Goal: Task Accomplishment & Management: Complete application form

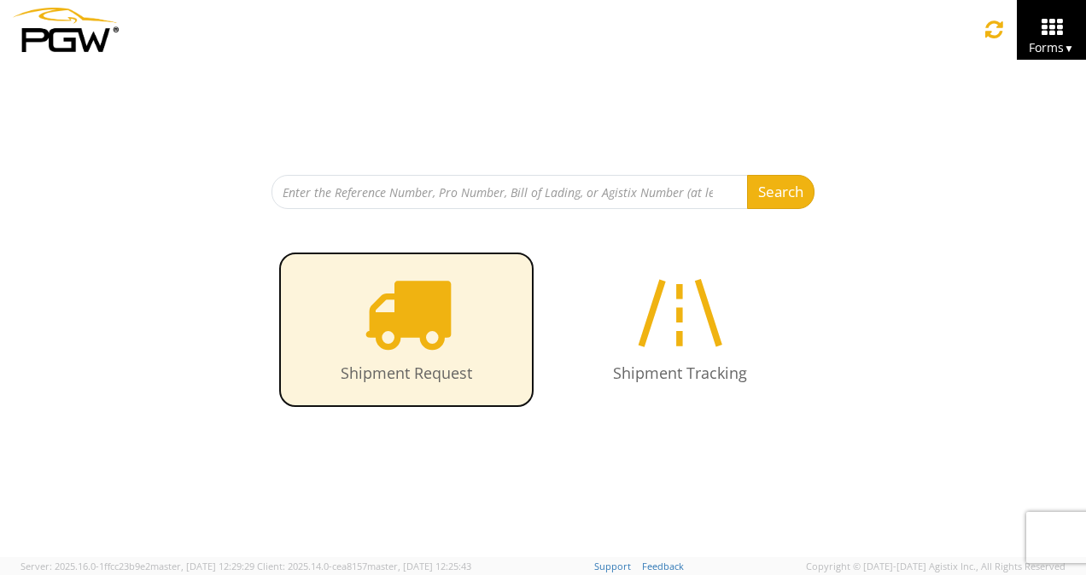
click at [421, 328] on icon at bounding box center [407, 313] width 88 height 88
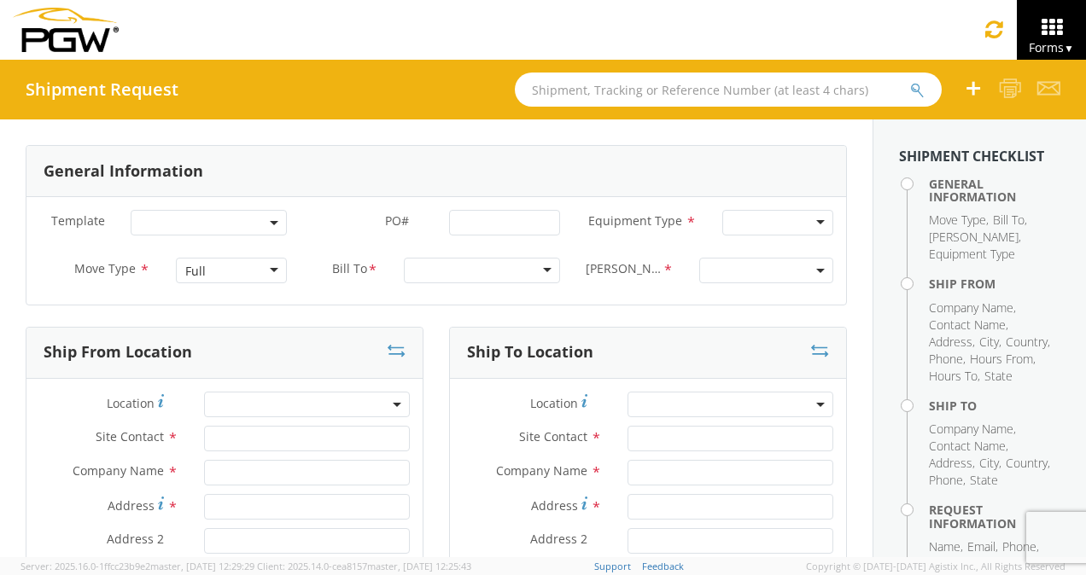
click at [807, 224] on div at bounding box center [777, 223] width 111 height 26
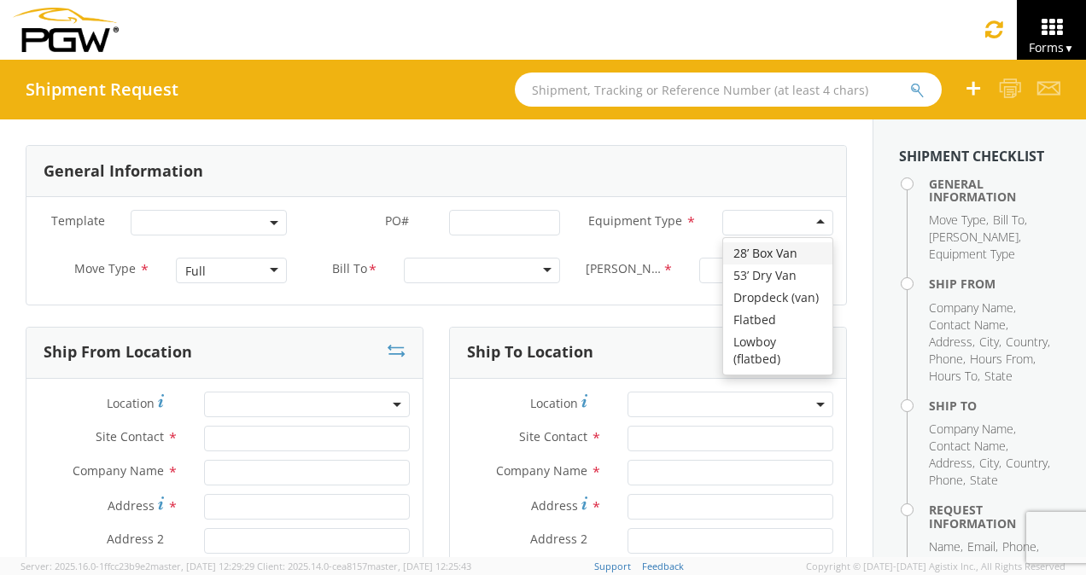
click at [270, 267] on div "Full" at bounding box center [231, 271] width 111 height 26
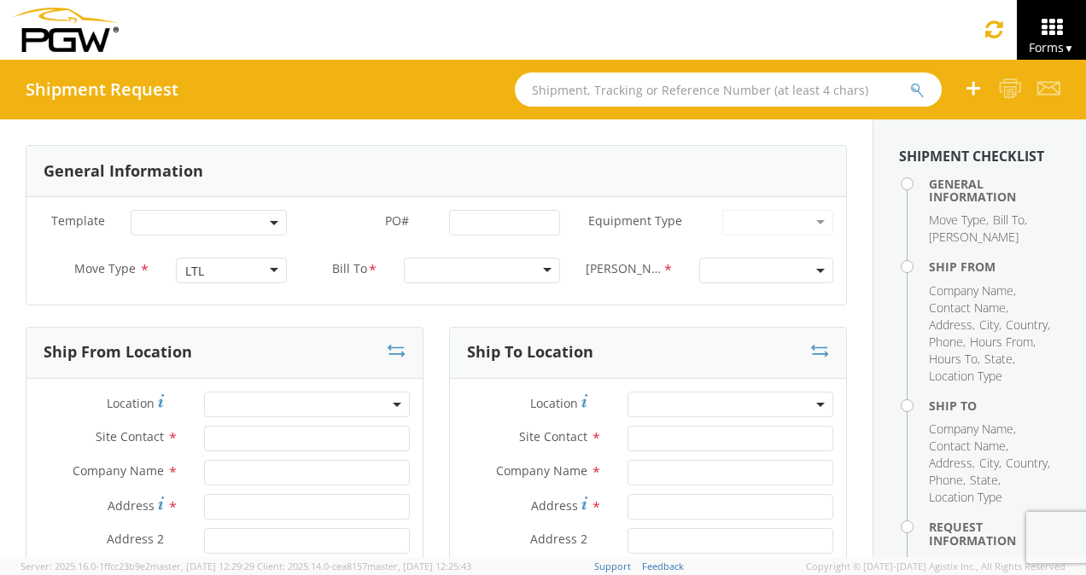
click at [543, 270] on div at bounding box center [482, 271] width 156 height 26
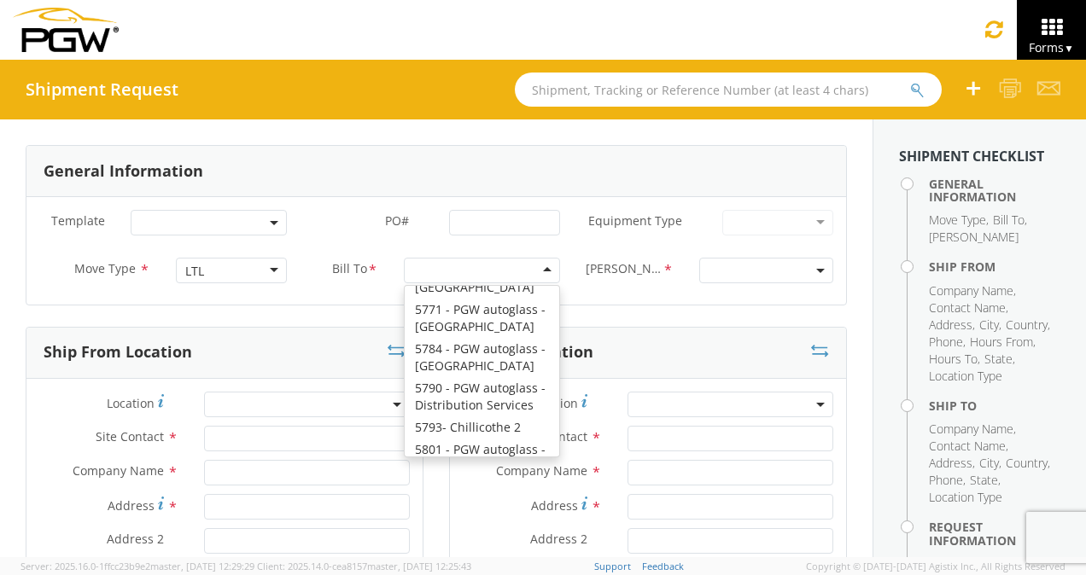
scroll to position [5889, 0]
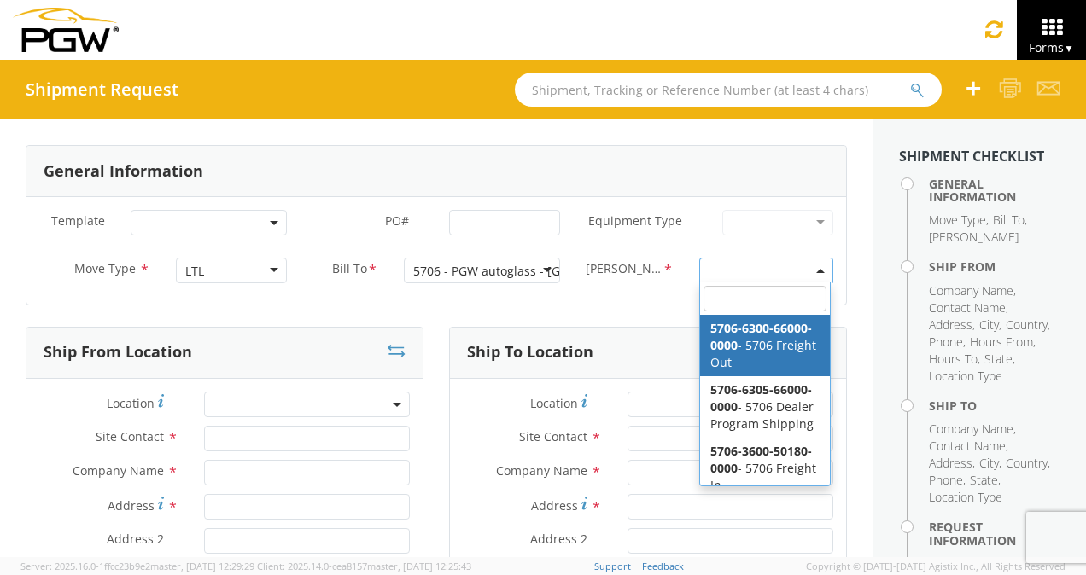
click at [819, 267] on span at bounding box center [820, 271] width 3 height 26
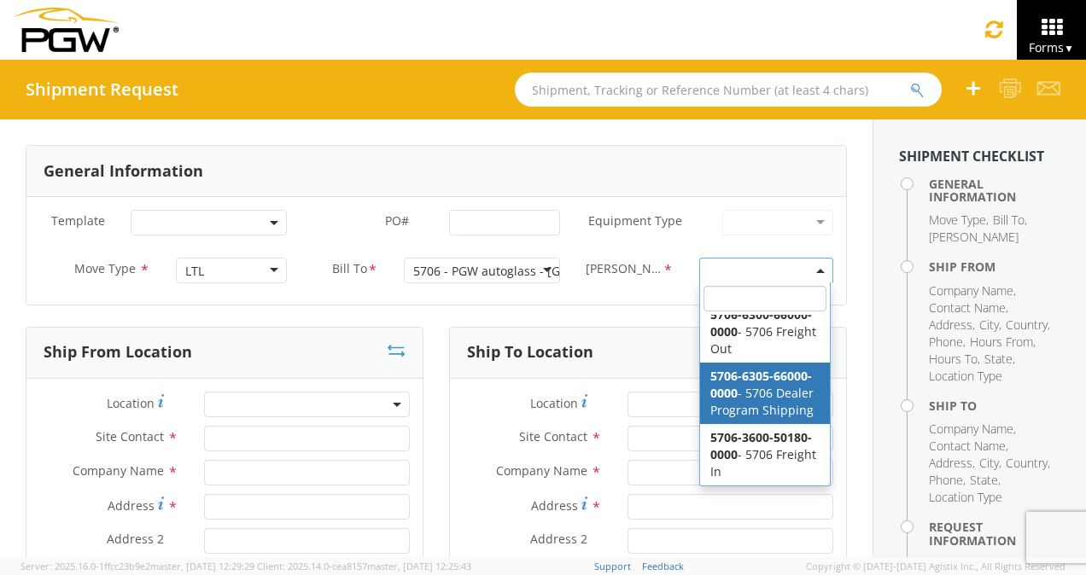
scroll to position [0, 0]
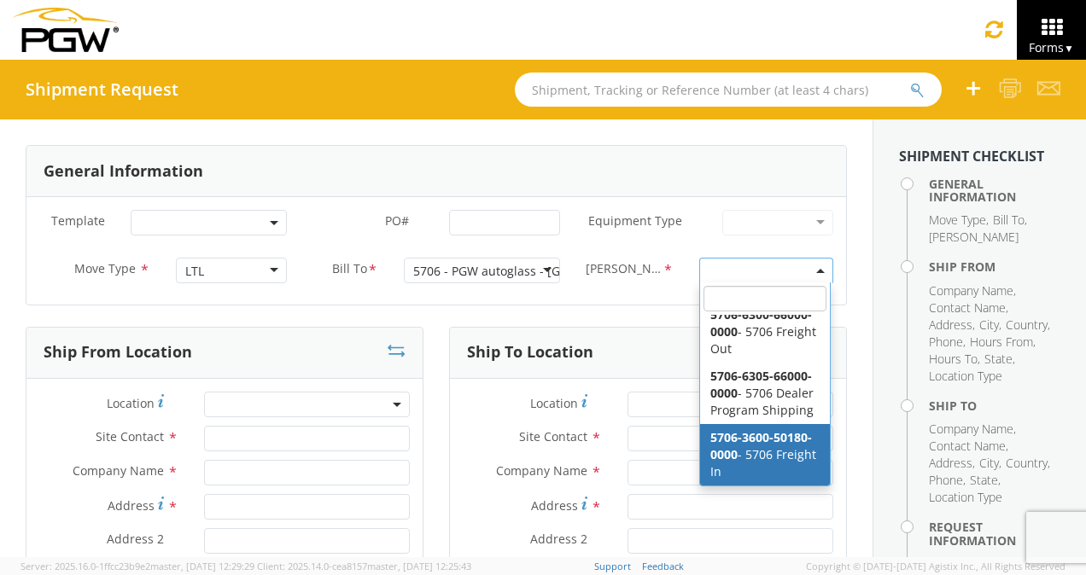
select select "5706-3600-50180-0000"
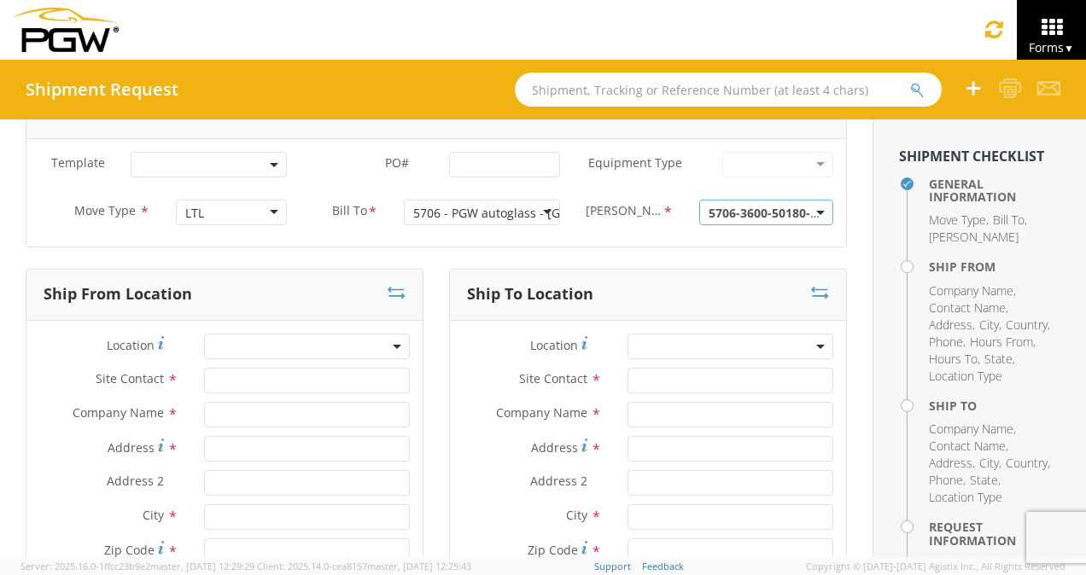
scroll to position [85, 0]
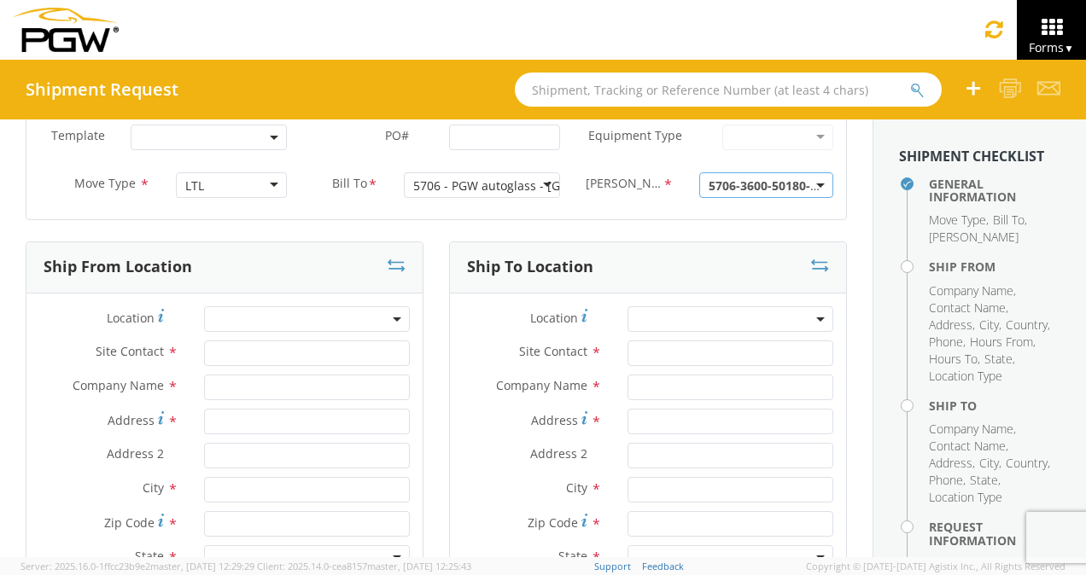
click at [393, 318] on b at bounding box center [397, 320] width 9 height 4
click at [227, 345] on input "search" at bounding box center [305, 348] width 194 height 26
click at [240, 312] on span at bounding box center [307, 319] width 206 height 26
click at [230, 341] on input "search" at bounding box center [305, 348] width 194 height 26
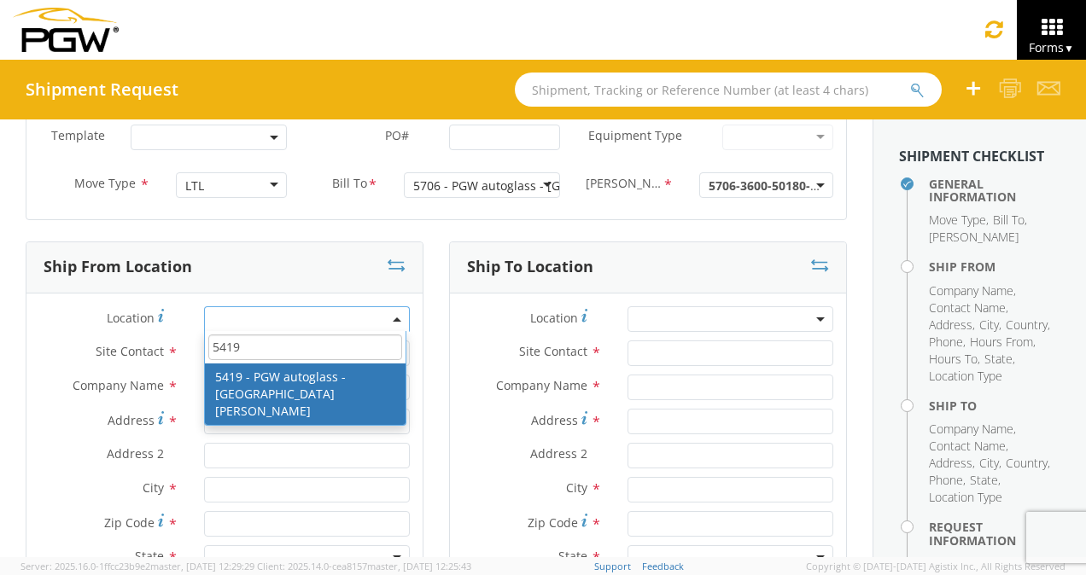
type input "5419"
type input "5419 Branch Manager"
type input "5419 - PGW autoglass - [GEOGRAPHIC_DATA][PERSON_NAME]"
type input "[STREET_ADDRESS]"
type input "[GEOGRAPHIC_DATA][PERSON_NAME]"
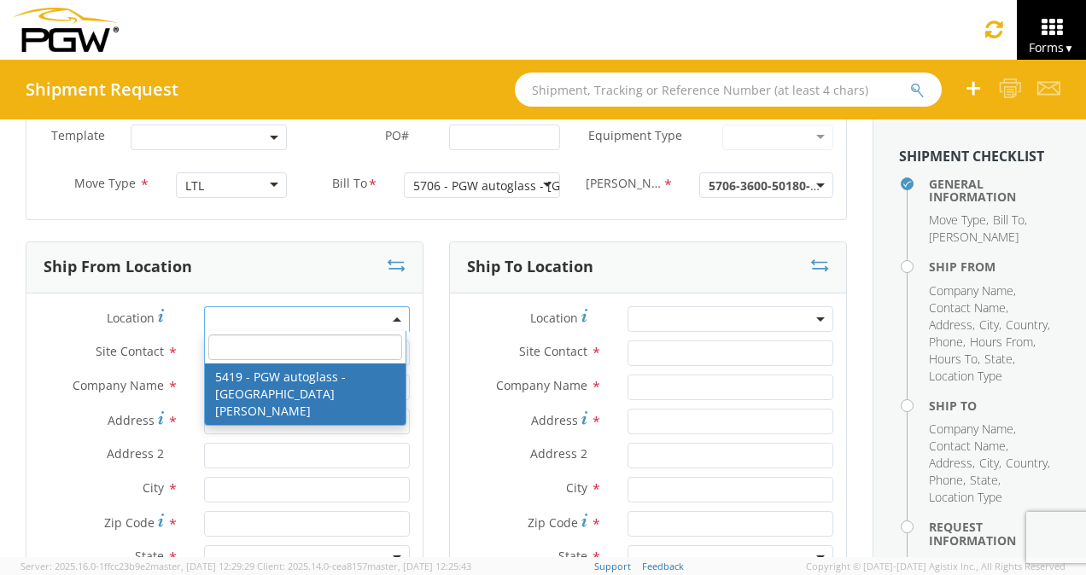
type input "95131"
type input "[EMAIL_ADDRESS][DOMAIN_NAME]"
type input "[PHONE_NUMBER]"
type input "7:00 AM"
type input "10:00 PM"
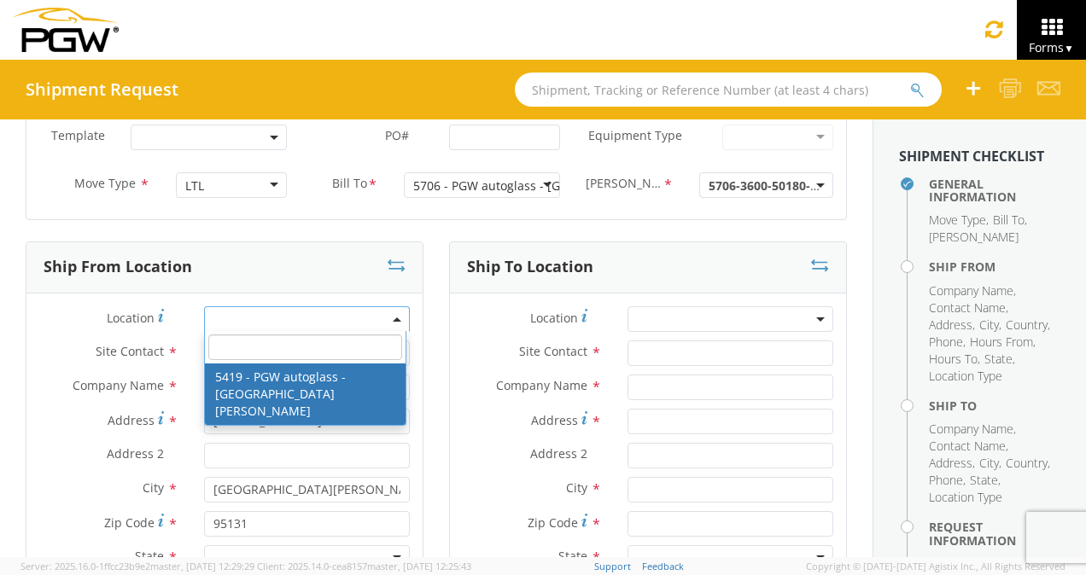
select select "28271"
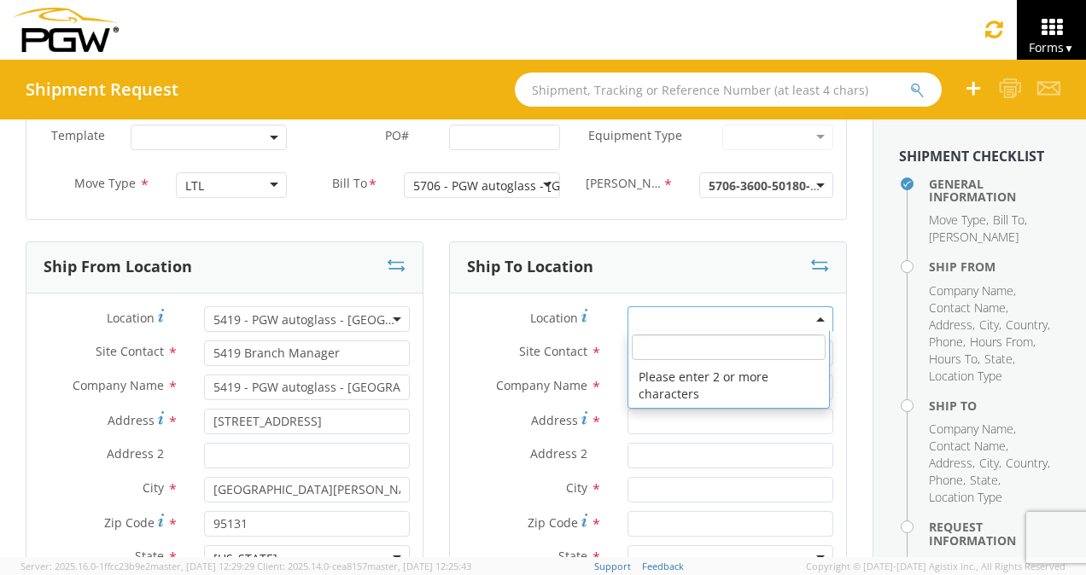
click at [656, 318] on span at bounding box center [730, 319] width 206 height 26
click at [650, 351] on input "search" at bounding box center [729, 348] width 194 height 26
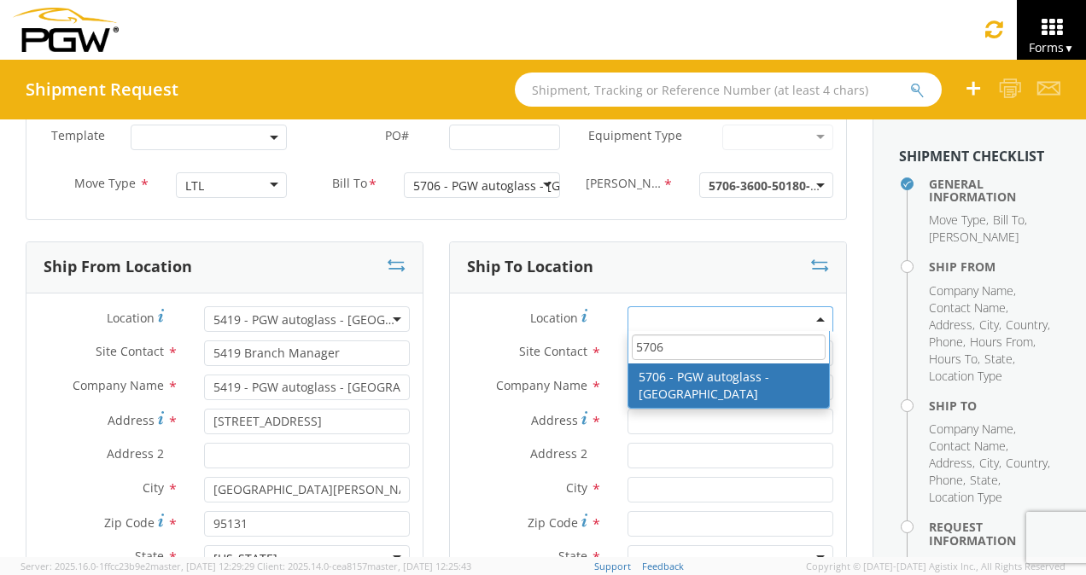
type input "5706"
type input "5706 Branch Manager"
type input "5706 - PGW autoglass - [GEOGRAPHIC_DATA]"
type input "[STREET_ADDRESS]"
type input "[GEOGRAPHIC_DATA]"
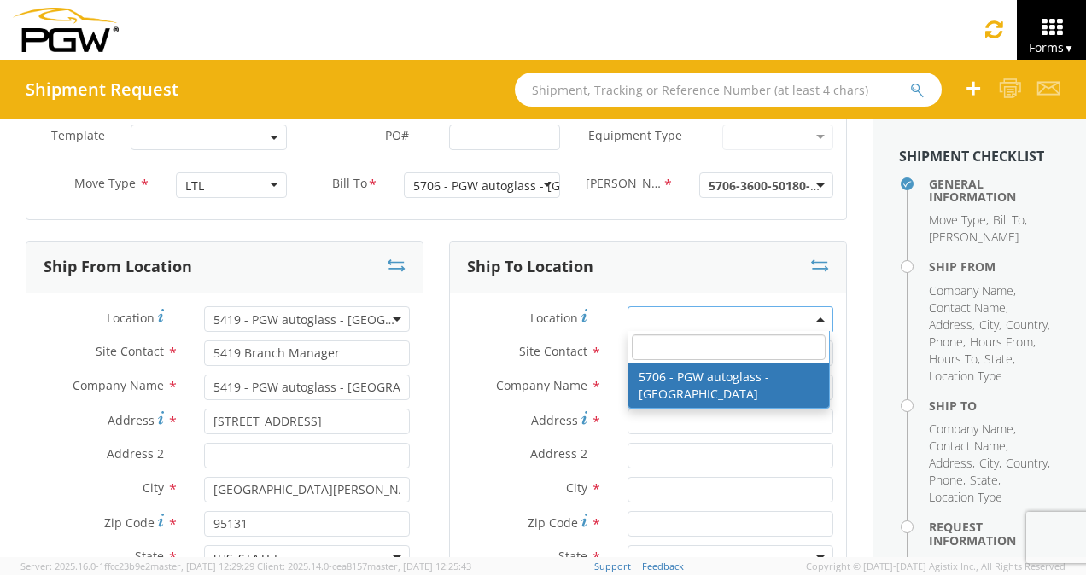
type input "87107"
type input "[EMAIL_ADDRESS][DOMAIN_NAME]"
type input "[PHONE_NUMBER]"
type input "8:00 AM"
type input "5:00 PM"
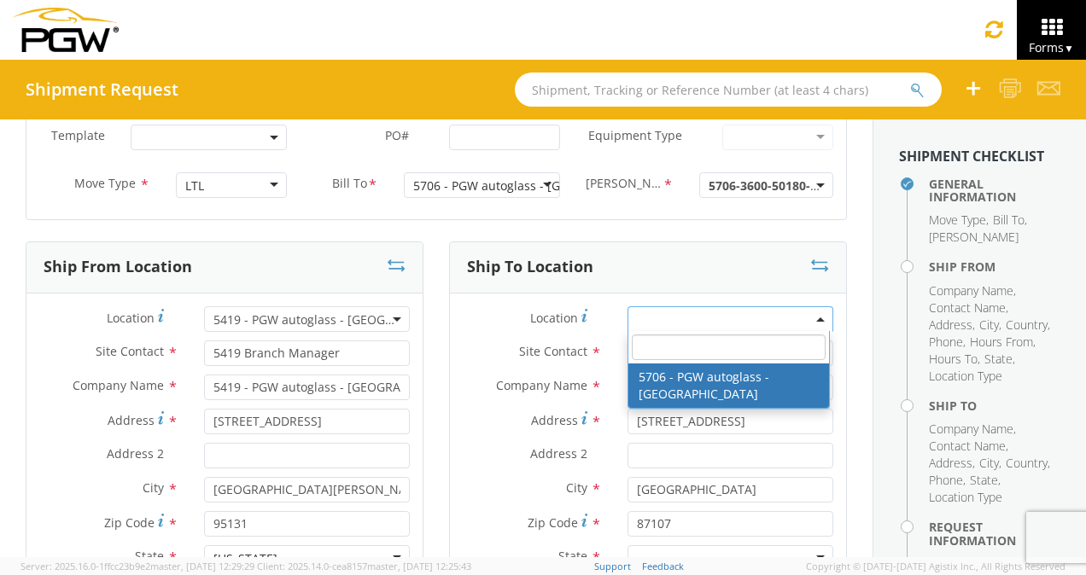
select select "28463"
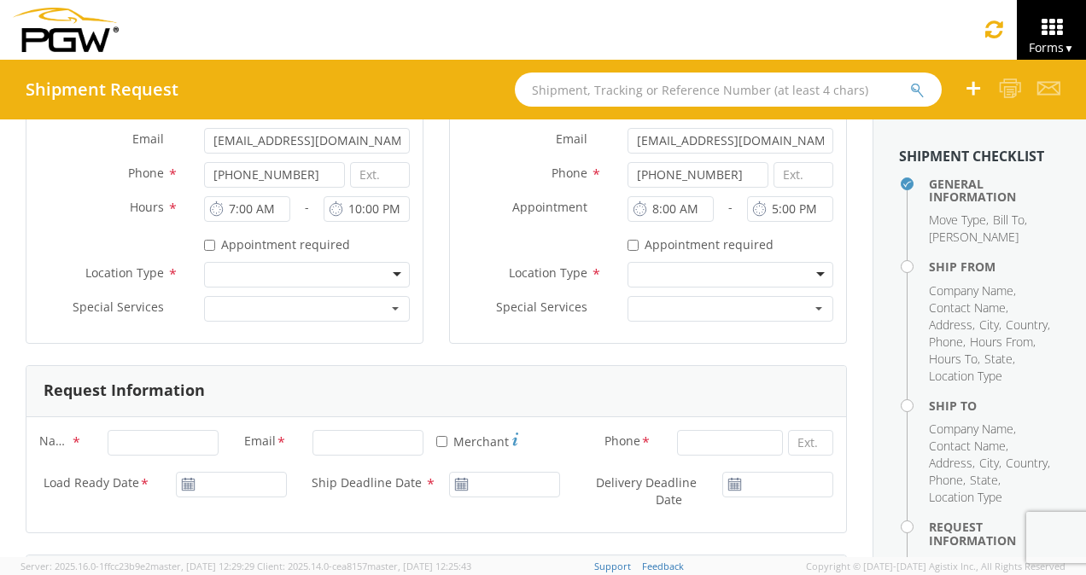
scroll to position [597, 0]
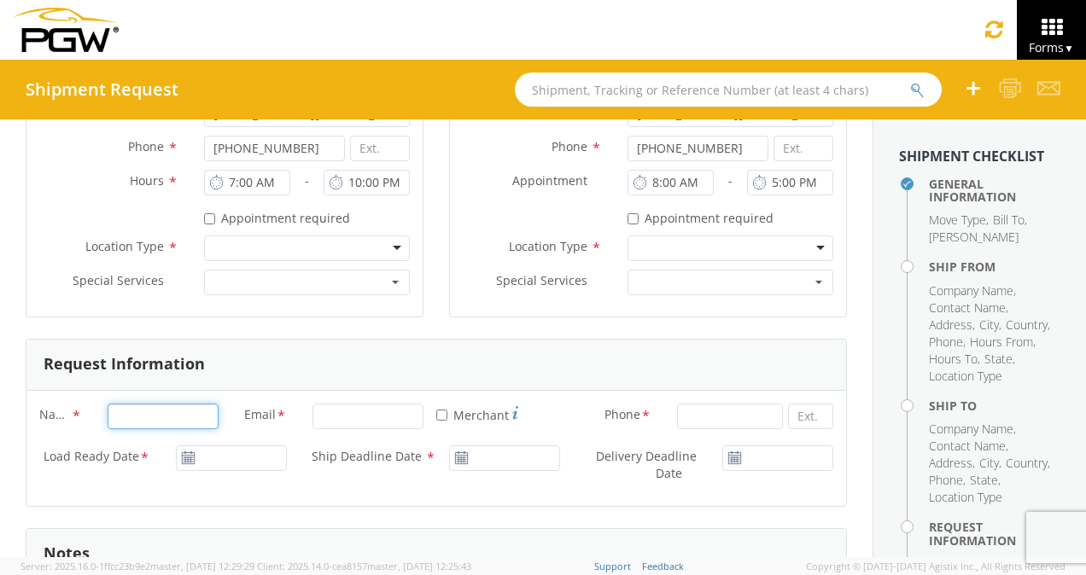
click at [159, 417] on input "Name *" at bounding box center [163, 417] width 111 height 26
type input "[PERSON_NAME]"
type input "PGW Auto Glass"
type input "[EMAIL_ADDRESS][DOMAIN_NAME]"
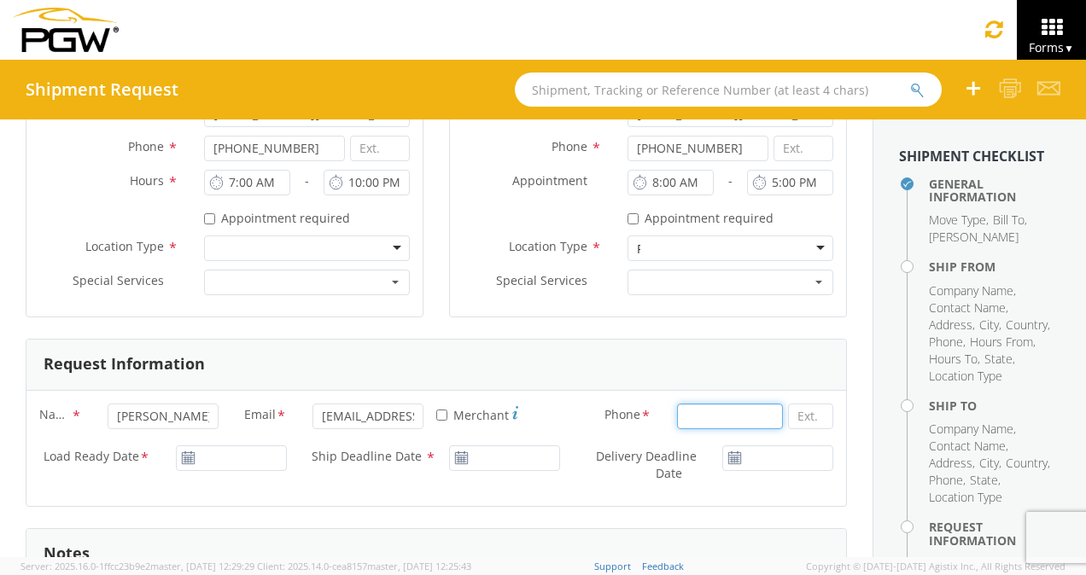
type input "5107097434"
click at [758, 411] on input "5107097434" at bounding box center [730, 417] width 106 height 26
type input "5"
click at [758, 420] on input "5107097434" at bounding box center [730, 417] width 106 height 26
type input "5"
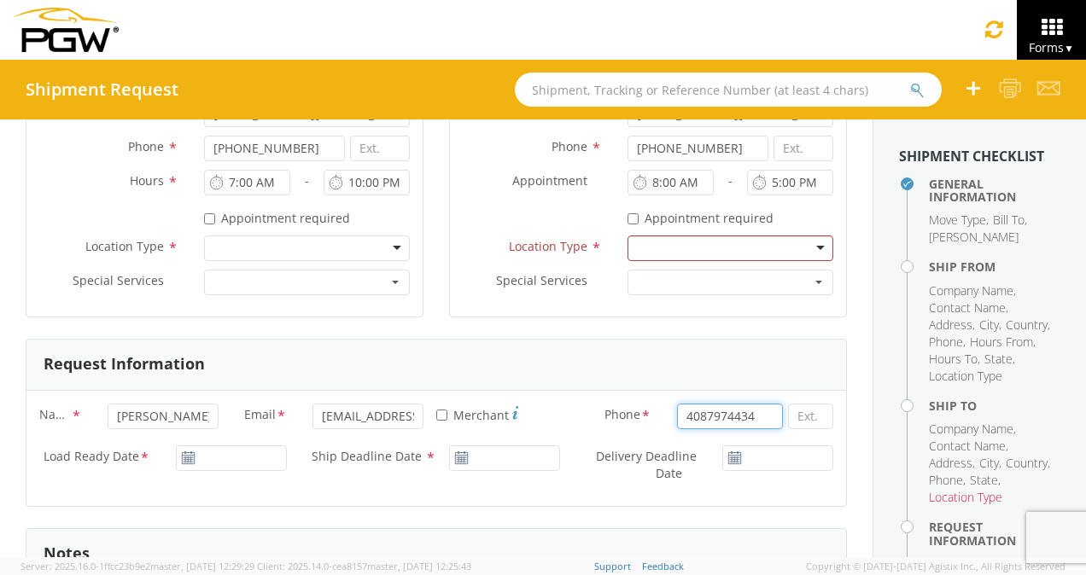
type input "5107097434"
click at [746, 417] on input "5107097434" at bounding box center [730, 417] width 106 height 26
click at [184, 460] on use at bounding box center [188, 458] width 12 height 12
click at [187, 456] on icon at bounding box center [188, 459] width 15 height 14
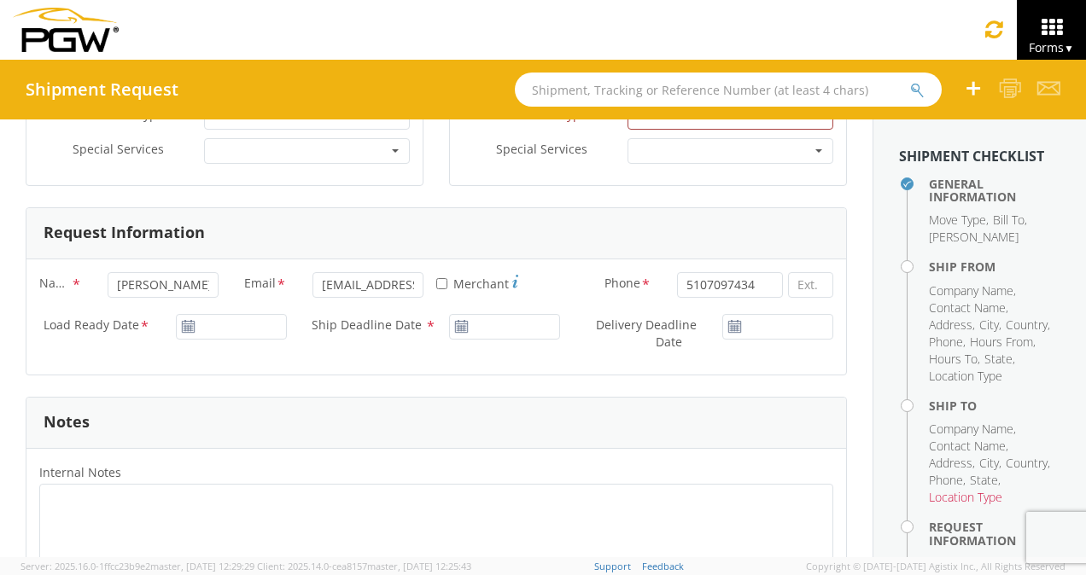
scroll to position [683, 0]
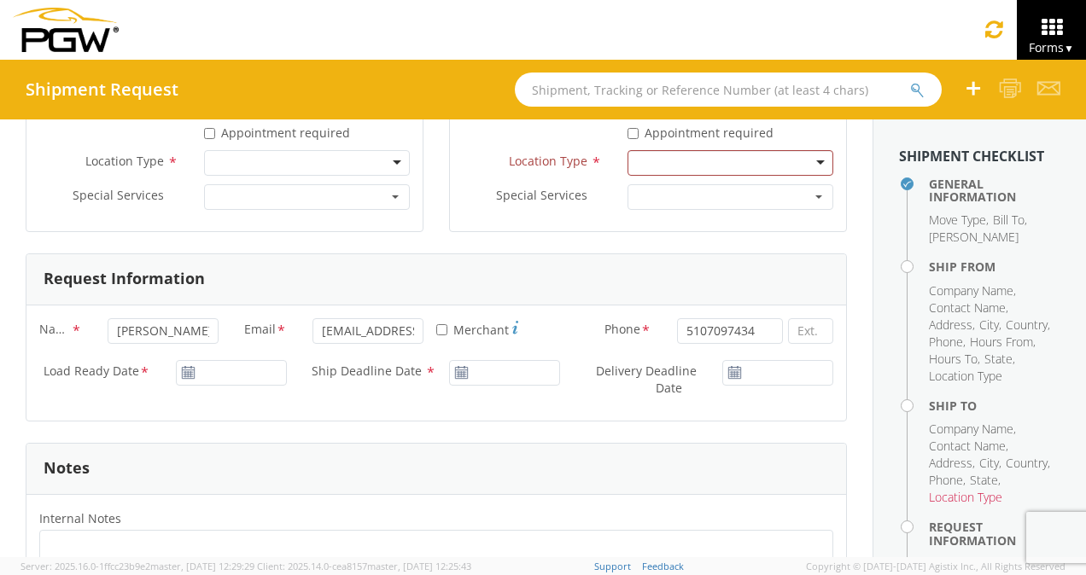
click at [186, 373] on icon at bounding box center [188, 373] width 15 height 14
type input "[DATE]"
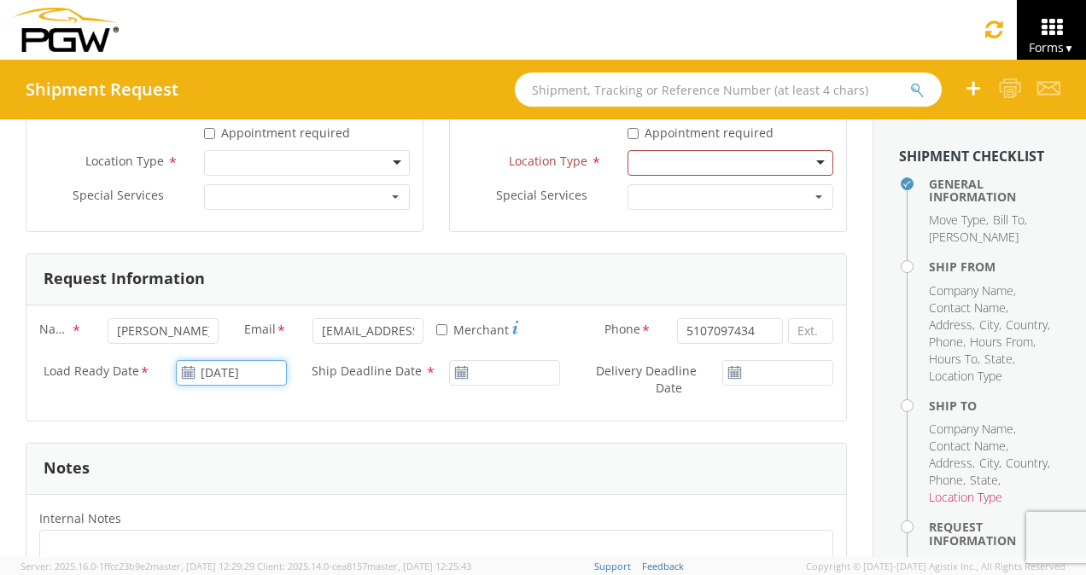
click at [215, 365] on input "[DATE]" at bounding box center [231, 373] width 111 height 26
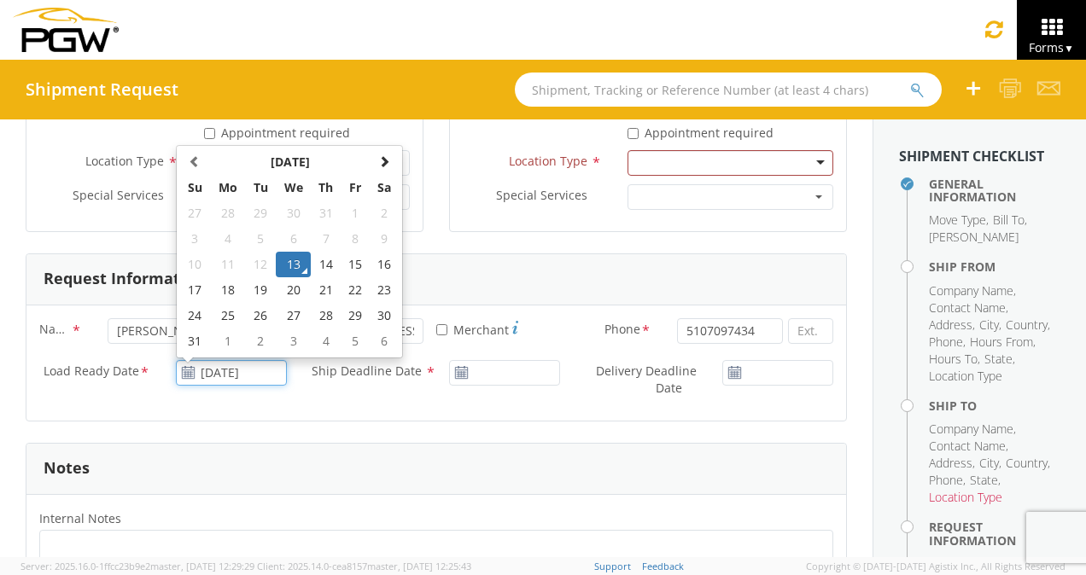
click at [297, 264] on td "13" at bounding box center [294, 265] width 36 height 26
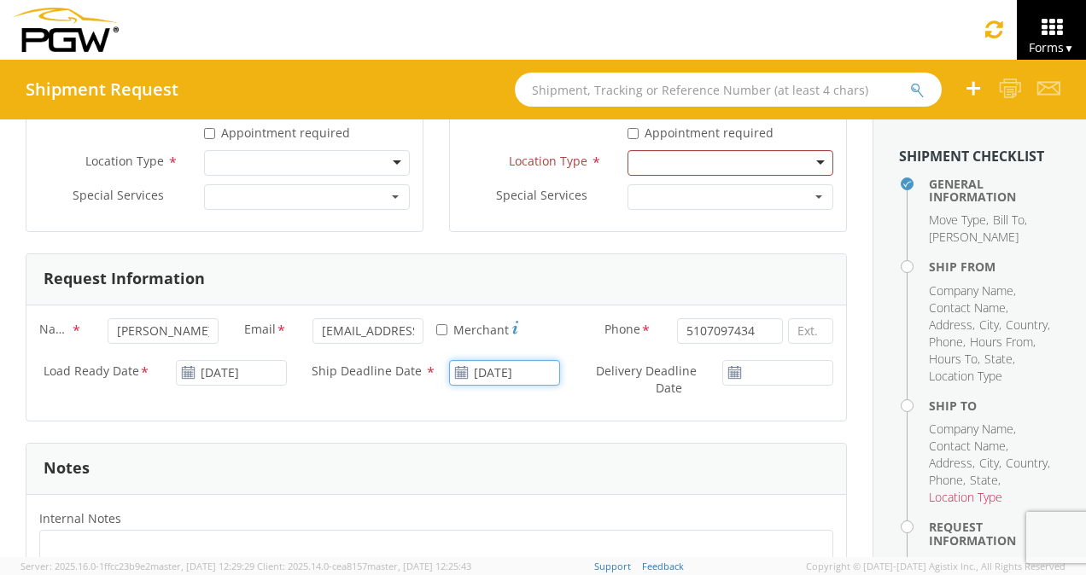
click at [479, 365] on input "[DATE]" at bounding box center [504, 373] width 111 height 26
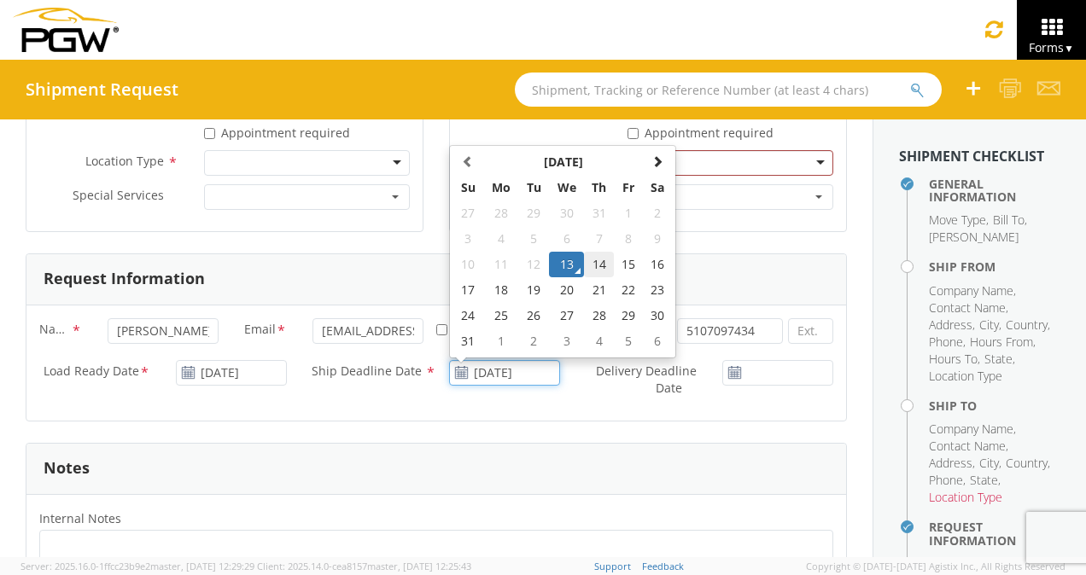
click at [591, 265] on td "14" at bounding box center [599, 265] width 30 height 26
type input "[DATE]"
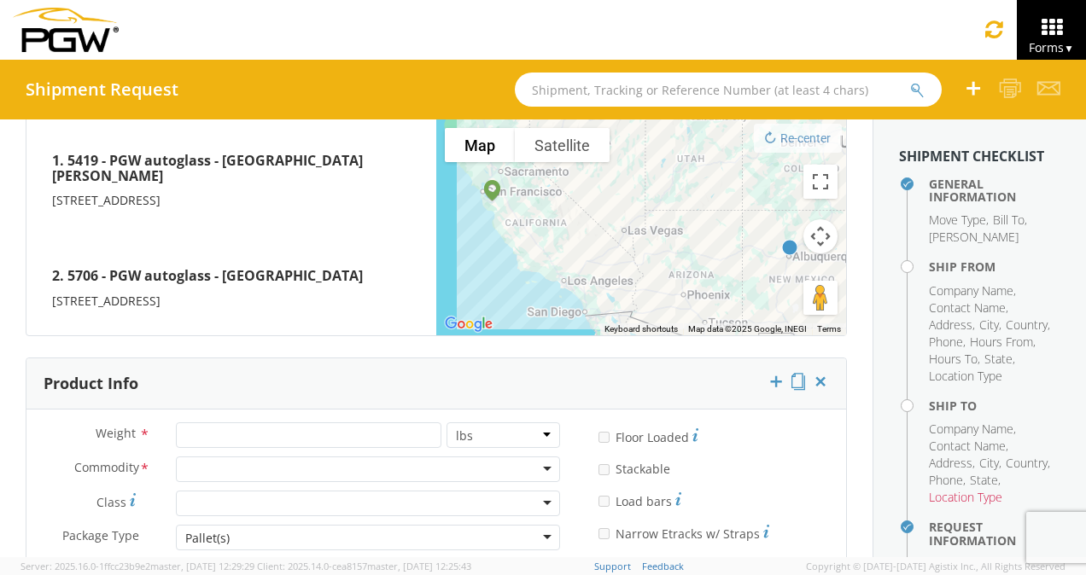
scroll to position [1451, 0]
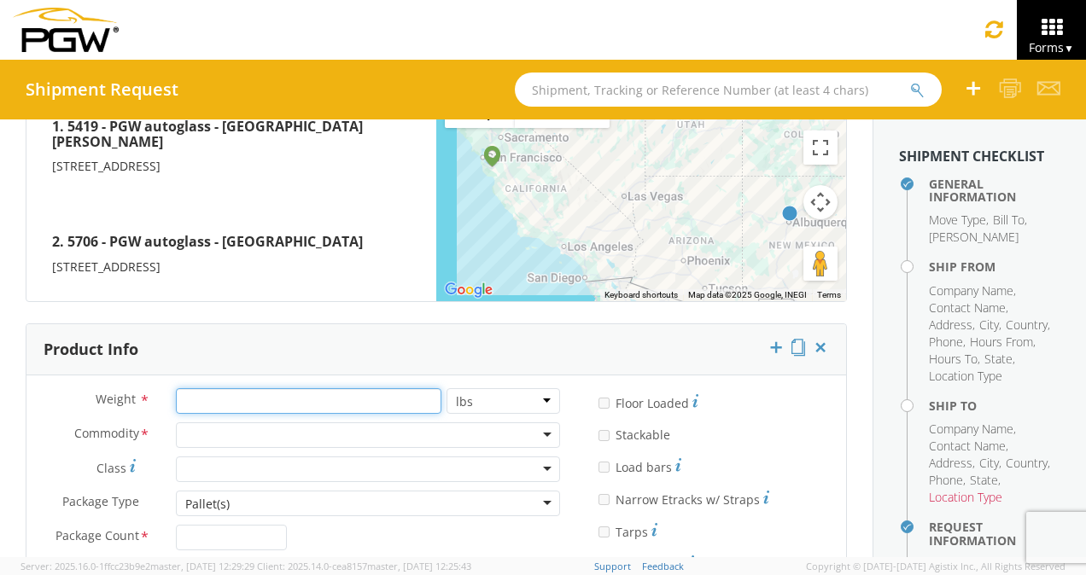
click at [271, 388] on input "number" at bounding box center [308, 401] width 265 height 26
type input "500"
click at [538, 423] on div at bounding box center [368, 436] width 384 height 26
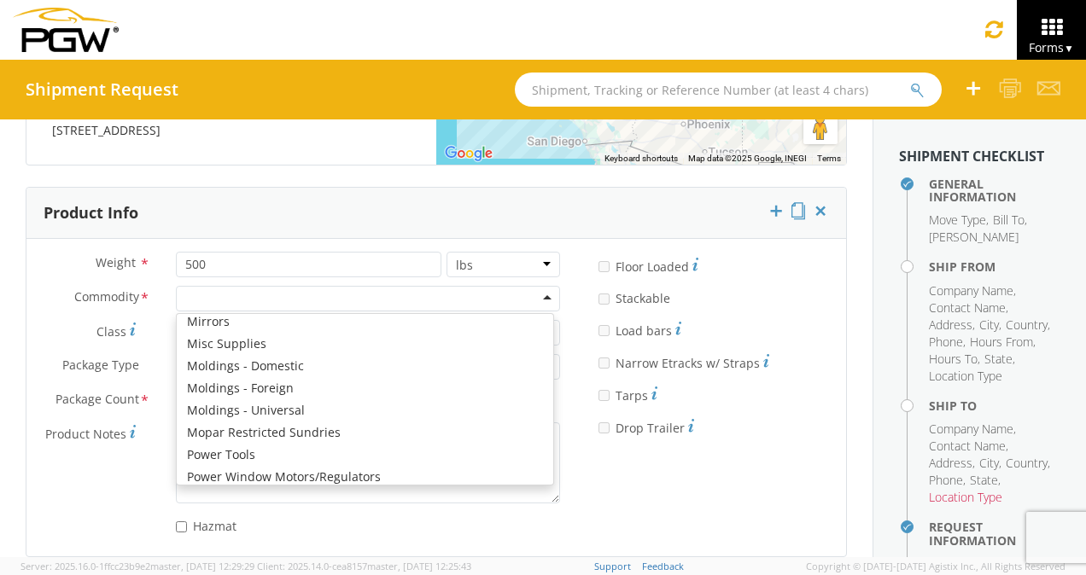
scroll to position [691, 0]
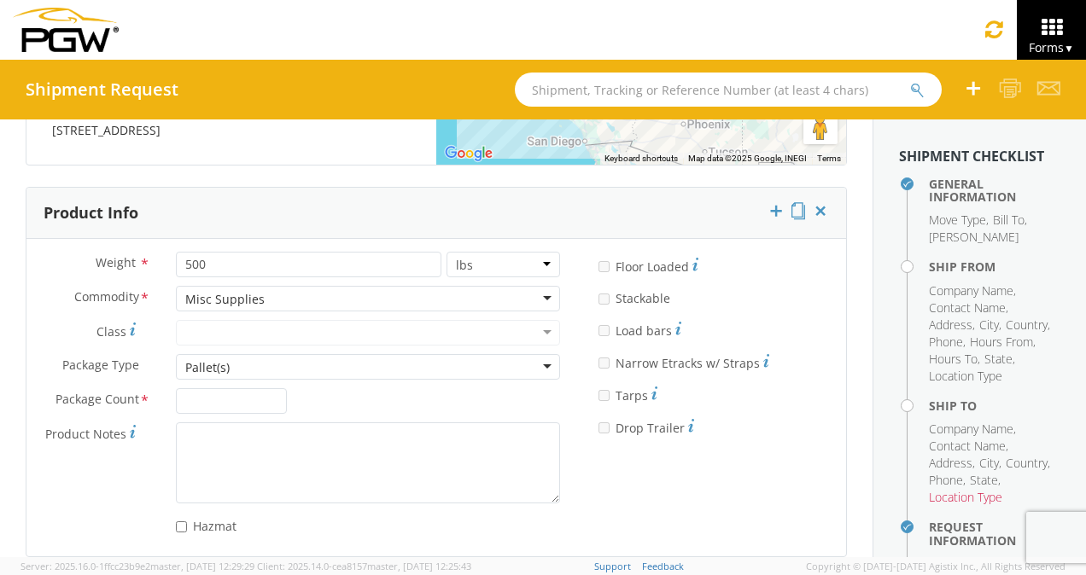
click at [533, 320] on div at bounding box center [368, 333] width 384 height 26
click at [238, 388] on input "Package Count *" at bounding box center [231, 401] width 111 height 26
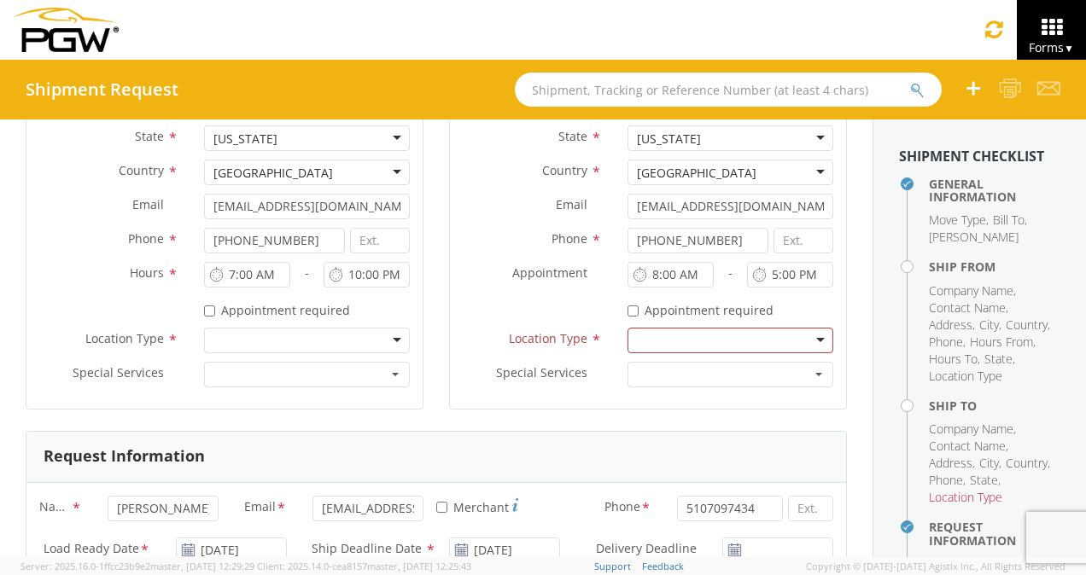
scroll to position [478, 0]
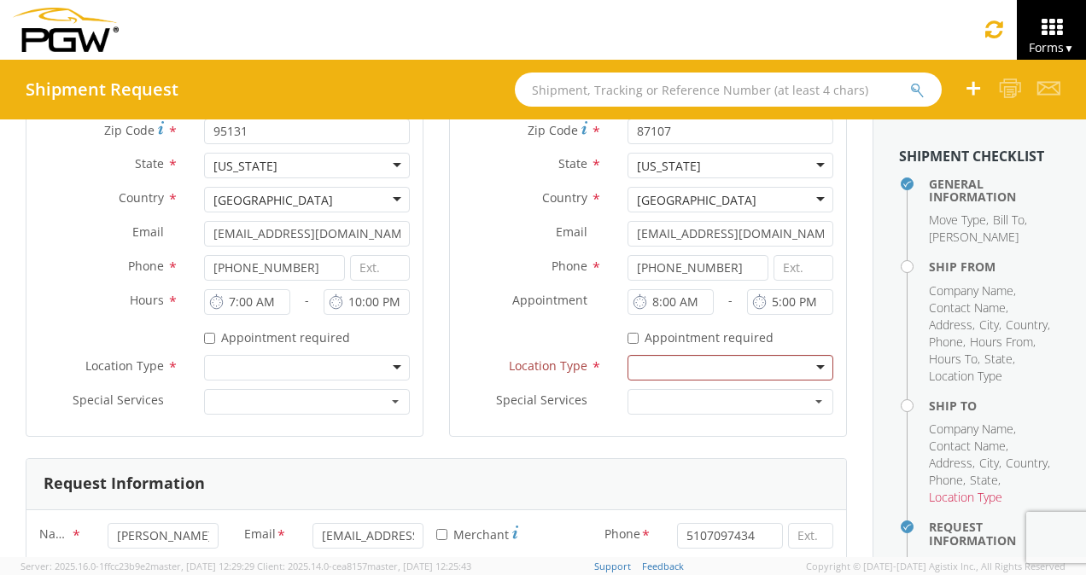
type input "1"
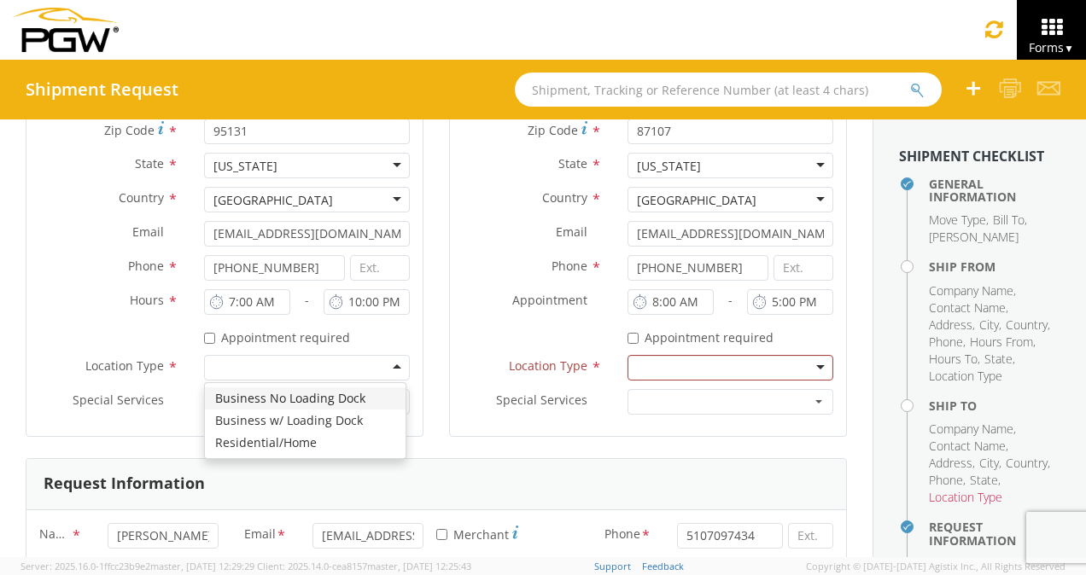
click at [394, 364] on div at bounding box center [307, 368] width 206 height 26
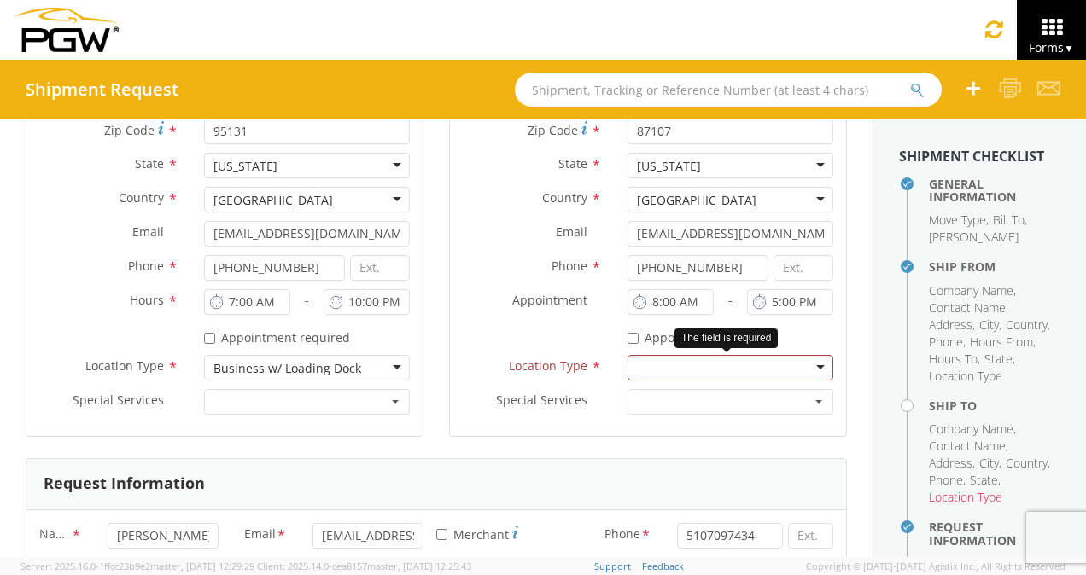
click at [813, 364] on div at bounding box center [730, 368] width 206 height 26
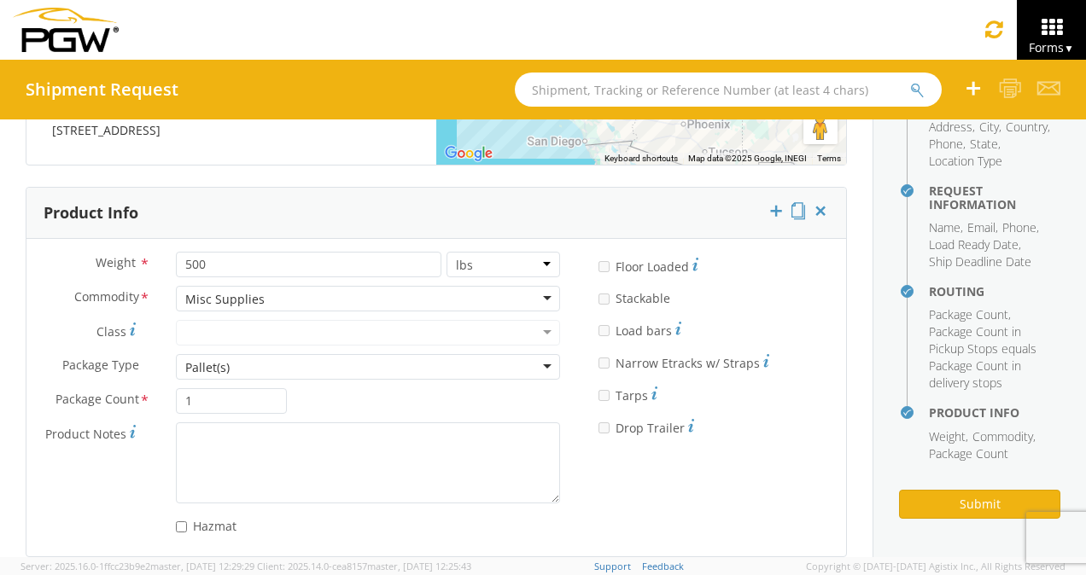
scroll to position [352, 0]
click at [966, 505] on button "Submit" at bounding box center [979, 504] width 161 height 29
